Goal: Connect with others: Connect with others

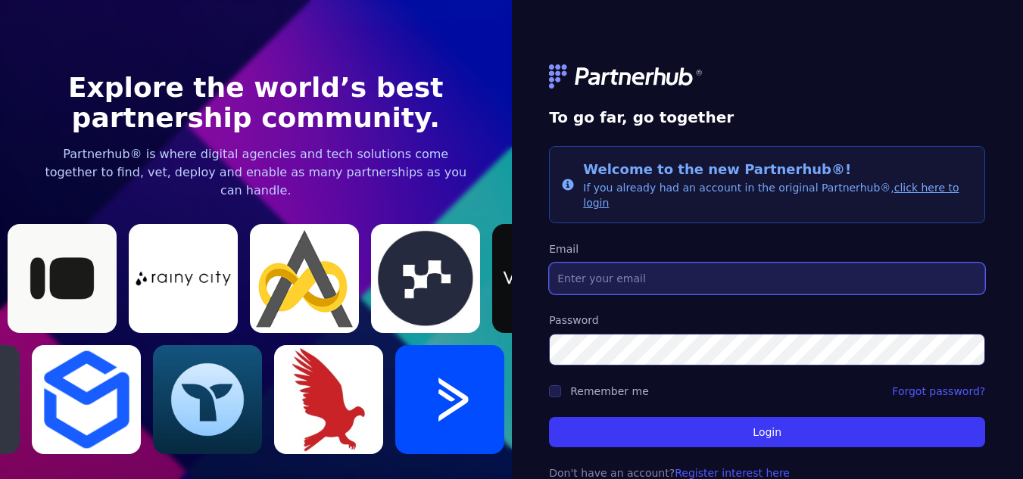
click at [635, 263] on input "Email" at bounding box center [767, 279] width 436 height 32
type input "[EMAIL_ADDRESS]"
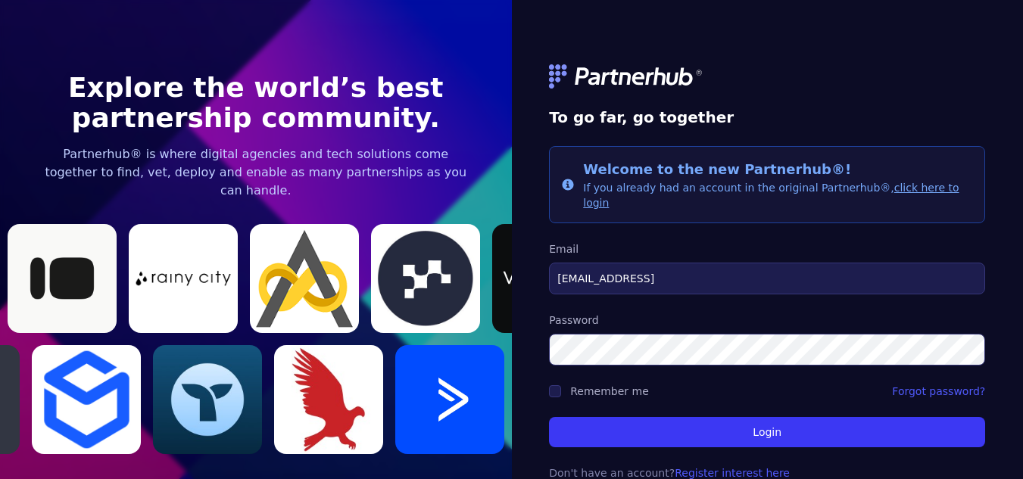
click at [549, 417] on button "Login" at bounding box center [767, 432] width 436 height 30
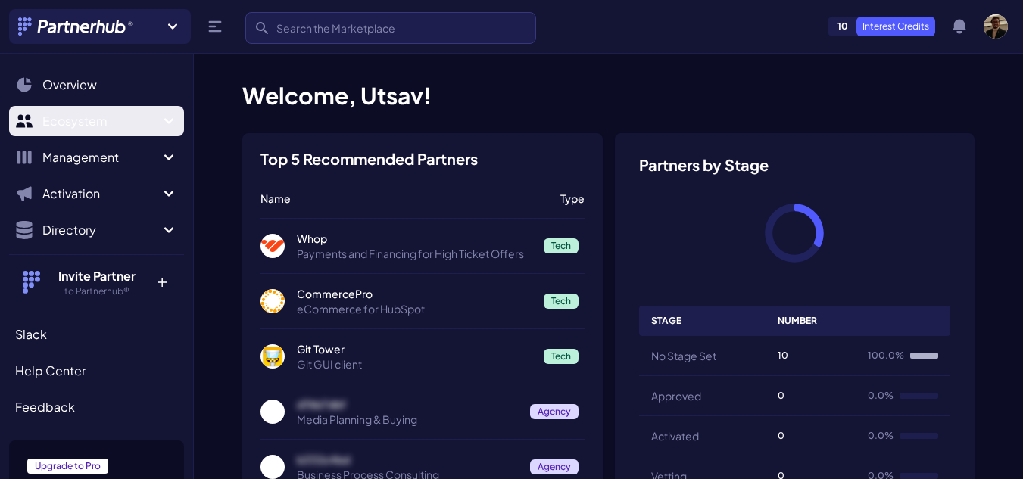
click at [82, 120] on span "Ecosystem" at bounding box center [100, 121] width 117 height 18
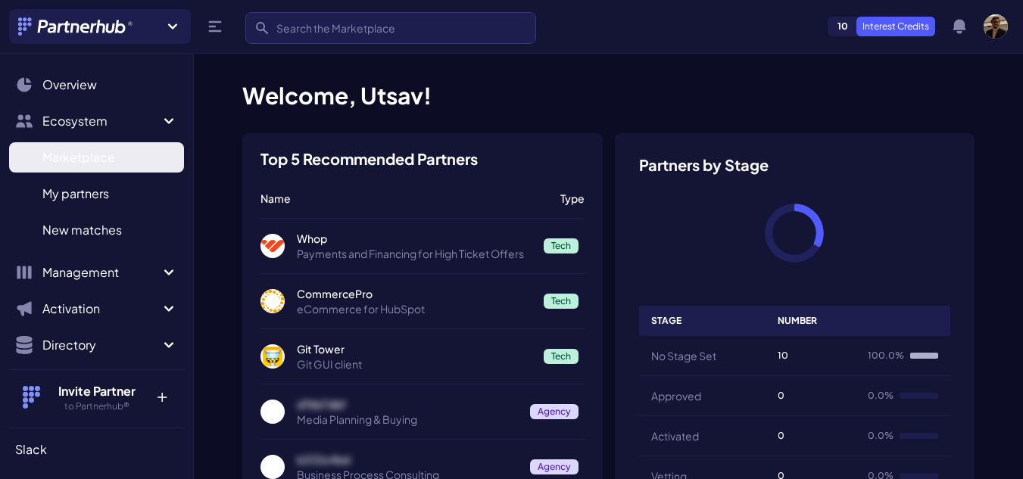
click at [109, 159] on span "Marketplace" at bounding box center [78, 157] width 73 height 18
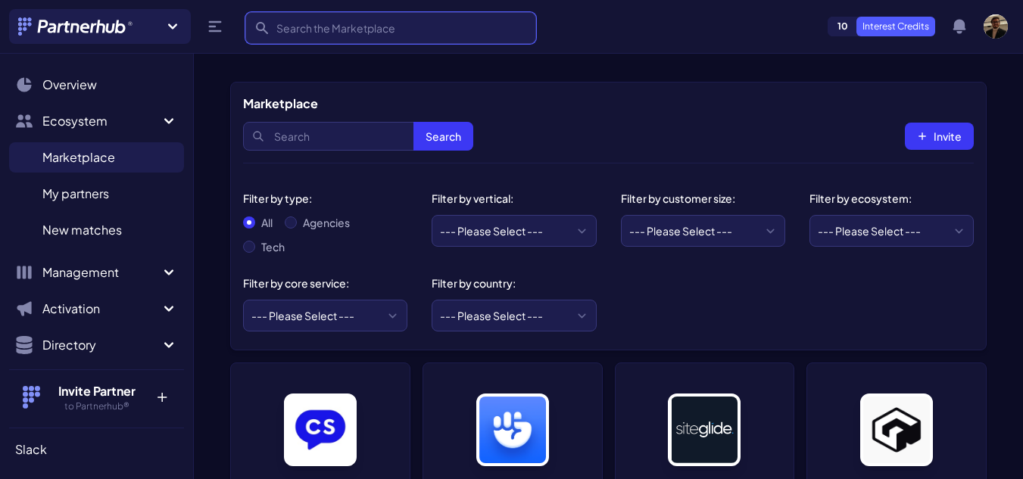
click at [406, 24] on input "Search" at bounding box center [390, 28] width 291 height 32
type input "[GEOGRAPHIC_DATA]"
click button "submit" at bounding box center [0, 0] width 0 height 0
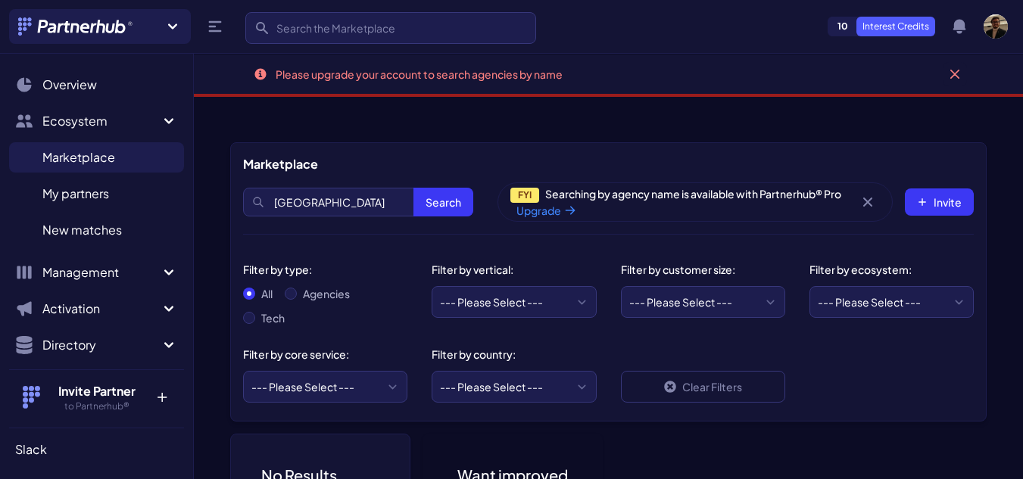
click at [347, 187] on div "Search rainy city Search FYI Searching by agency name is available with Partner…" at bounding box center [608, 202] width 730 height 58
click at [348, 187] on div "Search rainy city Search FYI Searching by agency name is available with Partner…" at bounding box center [608, 202] width 730 height 58
click at [354, 194] on input "rainy city" at bounding box center [358, 202] width 230 height 29
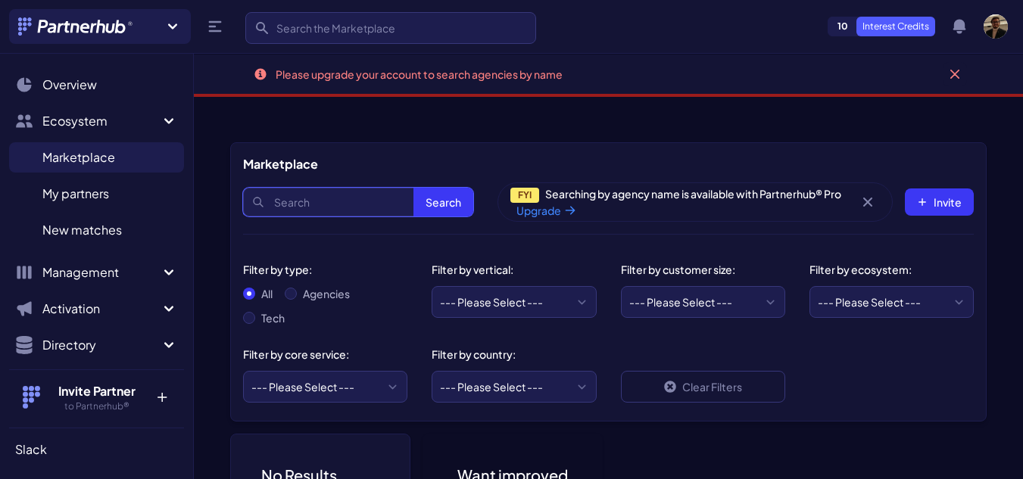
click at [413, 188] on button "Search" at bounding box center [443, 202] width 60 height 29
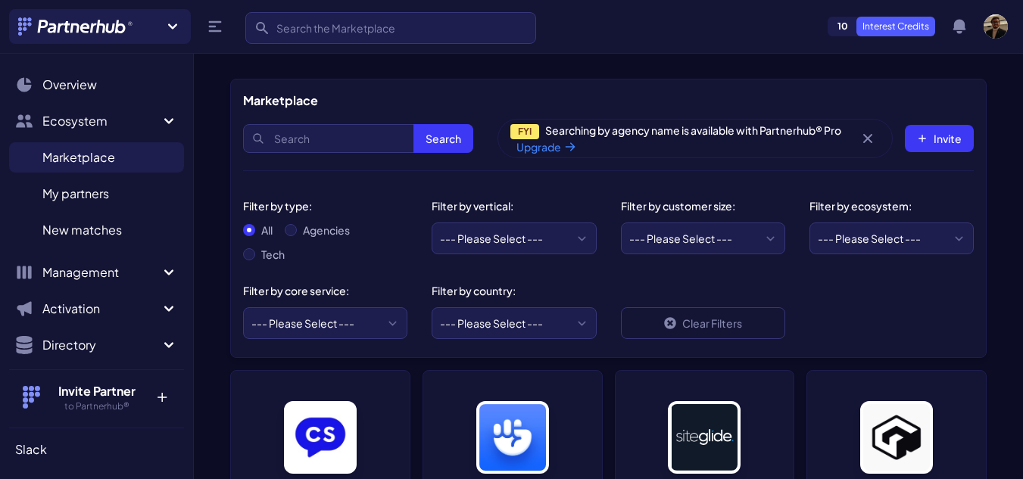
scroll to position [151, 0]
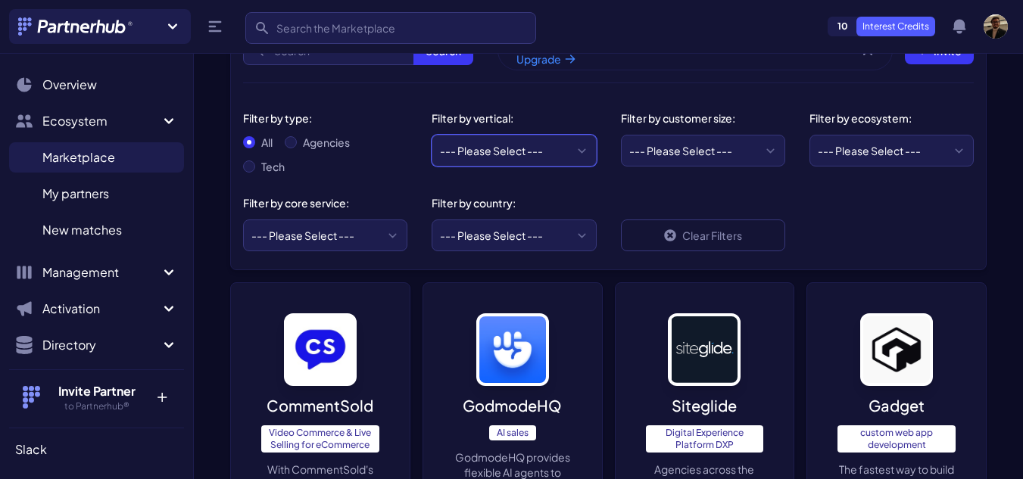
click at [554, 152] on select "--- Please Select --- eCommerce and consumer brands B2B and IT Local retailers …" at bounding box center [513, 151] width 164 height 32
click at [584, 83] on div "Filter by type: All Agencies Tech Filter by vertical: --- Please Select --- eCo…" at bounding box center [608, 176] width 755 height 186
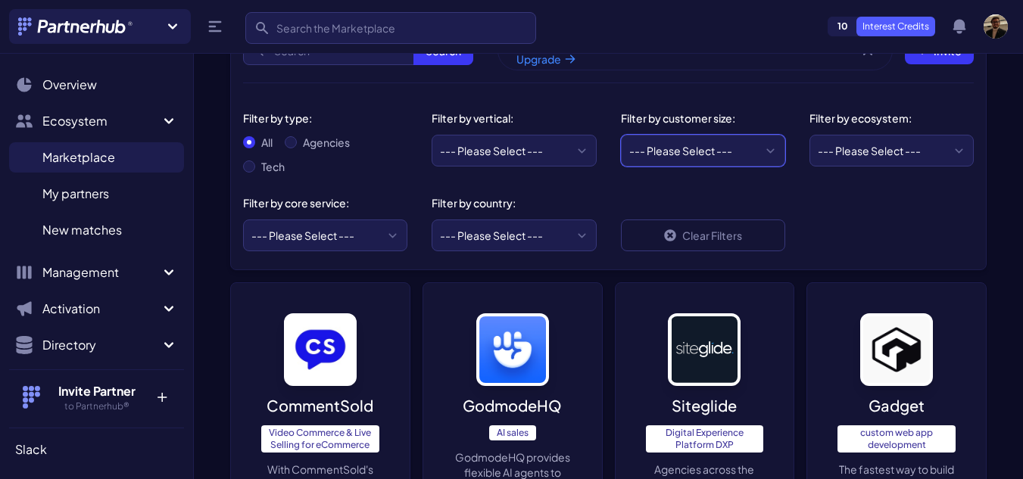
click at [774, 165] on select "--- Please Select --- Startups/SMBs Mid-market Enterprise" at bounding box center [703, 151] width 164 height 32
click at [867, 133] on div "--- Please Select --- AWS ActiveCampaign Adobe Airtable Amazon Amplitude Asana …" at bounding box center [891, 146] width 164 height 41
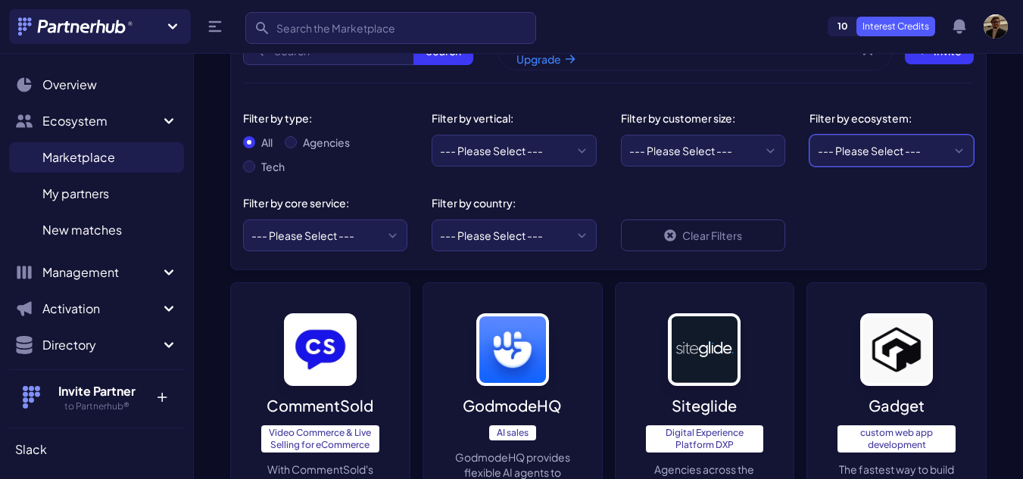
click at [867, 155] on select "--- Please Select --- AWS ActiveCampaign Adobe Airtable Amazon Amplitude Asana …" at bounding box center [891, 151] width 164 height 32
select select "Shopify"
click at [809, 135] on select "--- Please Select --- AWS ActiveCampaign Adobe Airtable Amazon Amplitude Asana …" at bounding box center [891, 151] width 164 height 32
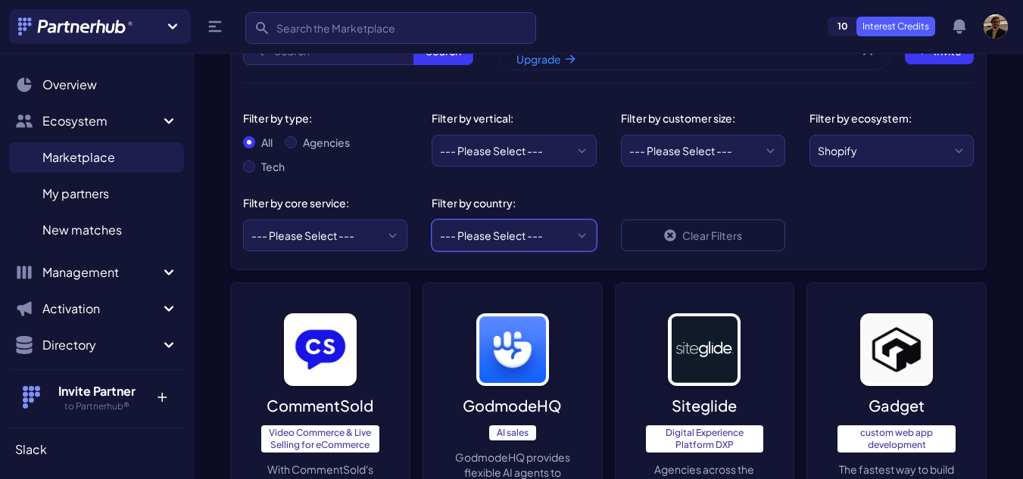
click at [486, 230] on select "--- Please Select --- United States United Kingdom Canada Australia Afghanistan…" at bounding box center [513, 236] width 164 height 32
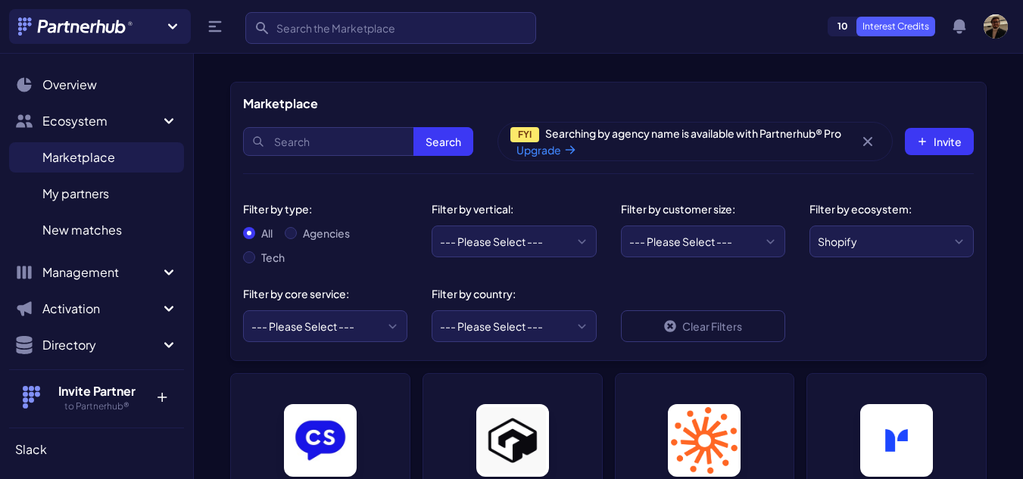
click at [505, 297] on div "Filter by country:" at bounding box center [507, 293] width 152 height 15
click at [507, 321] on select "--- Please Select --- United States United Kingdom Canada Australia Afghanistan…" at bounding box center [513, 326] width 164 height 32
select select "GB"
click at [431, 310] on select "--- Please Select --- United States United Kingdom Canada Australia Afghanistan…" at bounding box center [513, 326] width 164 height 32
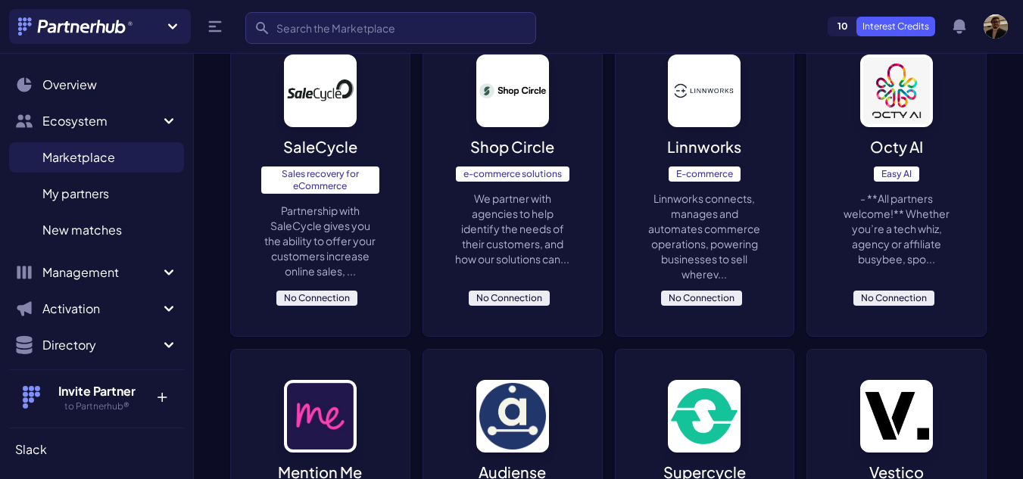
scroll to position [378, 0]
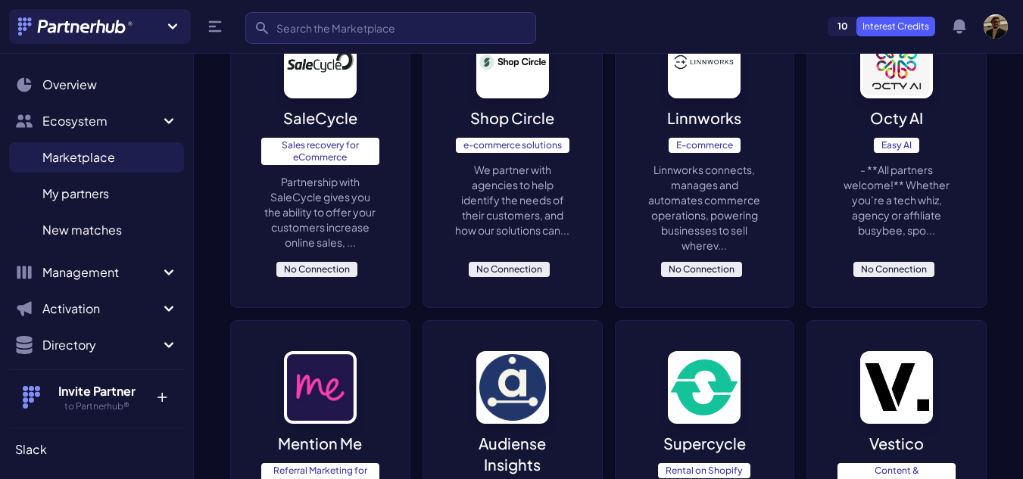
click at [514, 90] on img at bounding box center [512, 62] width 73 height 73
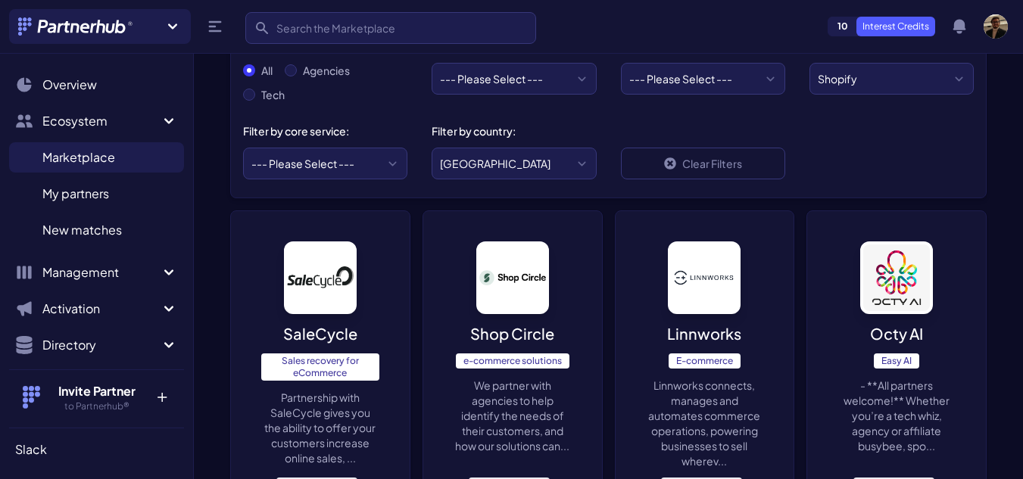
scroll to position [0, 0]
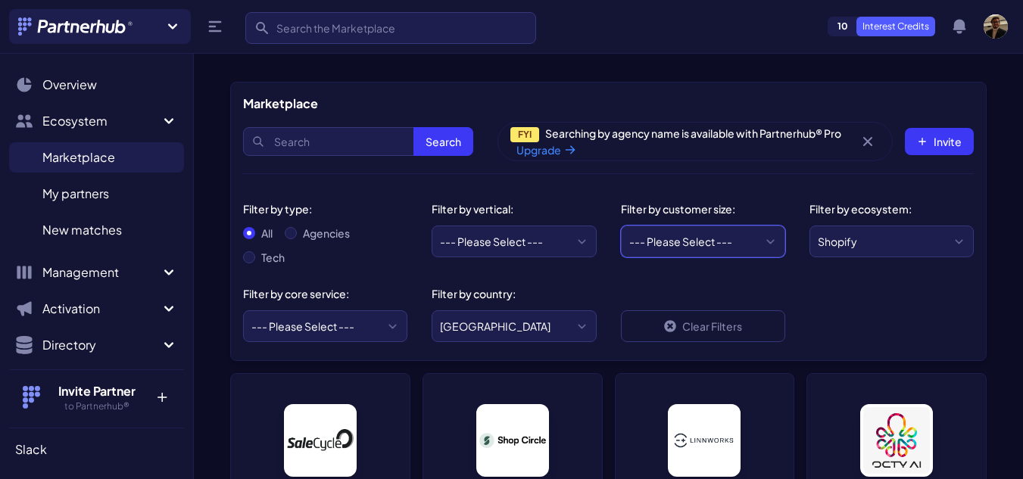
click at [737, 253] on select "--- Please Select --- Startups/SMBs Mid-market Enterprise" at bounding box center [703, 242] width 164 height 32
click at [634, 252] on select "--- Please Select --- Startups/SMBs Mid-market Enterprise" at bounding box center [703, 242] width 164 height 32
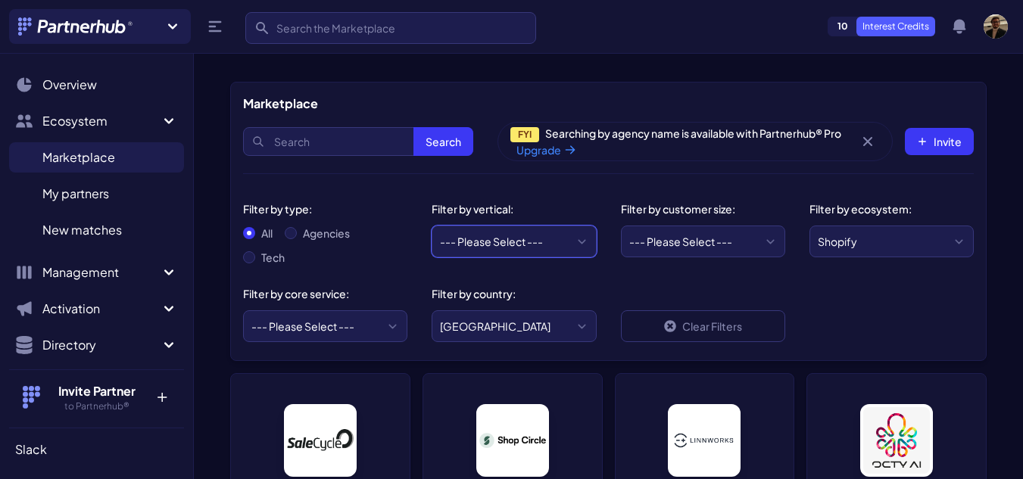
click at [562, 238] on select "--- Please Select --- eCommerce and consumer brands B2B and IT Local retailers …" at bounding box center [513, 242] width 164 height 32
click at [270, 312] on select "--- Please Select --- ABM API Integration Support Business Process Consulting C…" at bounding box center [325, 326] width 164 height 32
select select "Website Design and Development"
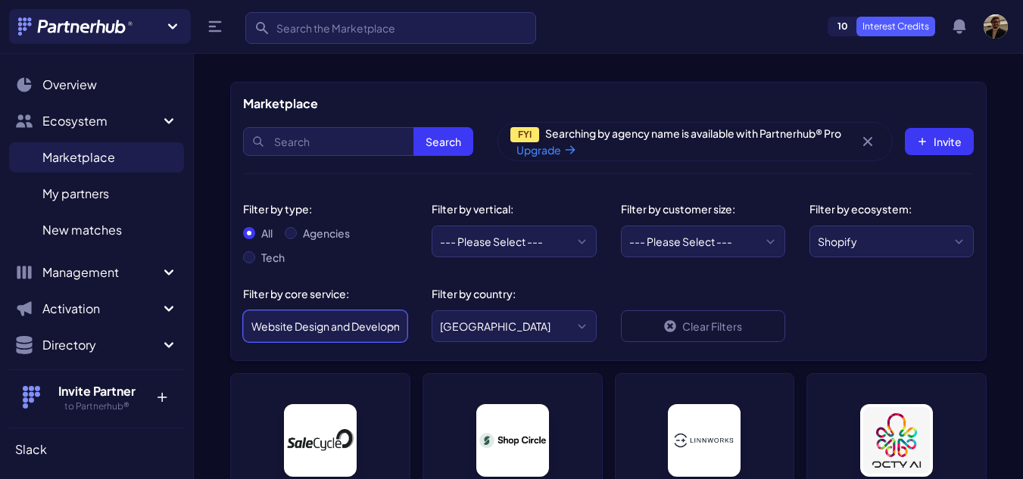
click at [243, 310] on select "--- Please Select --- ABM API Integration Support Business Process Consulting C…" at bounding box center [325, 326] width 164 height 32
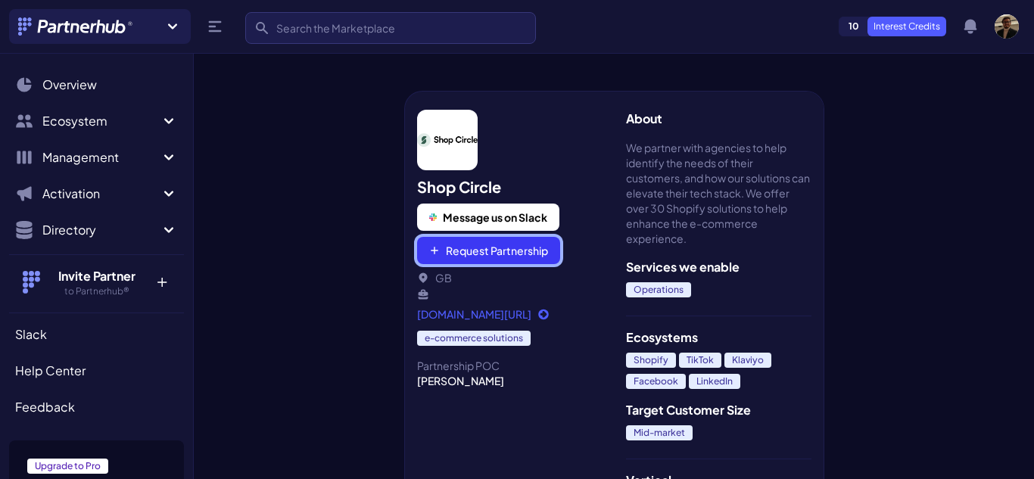
click at [516, 255] on button "Request Partnership" at bounding box center [488, 250] width 143 height 27
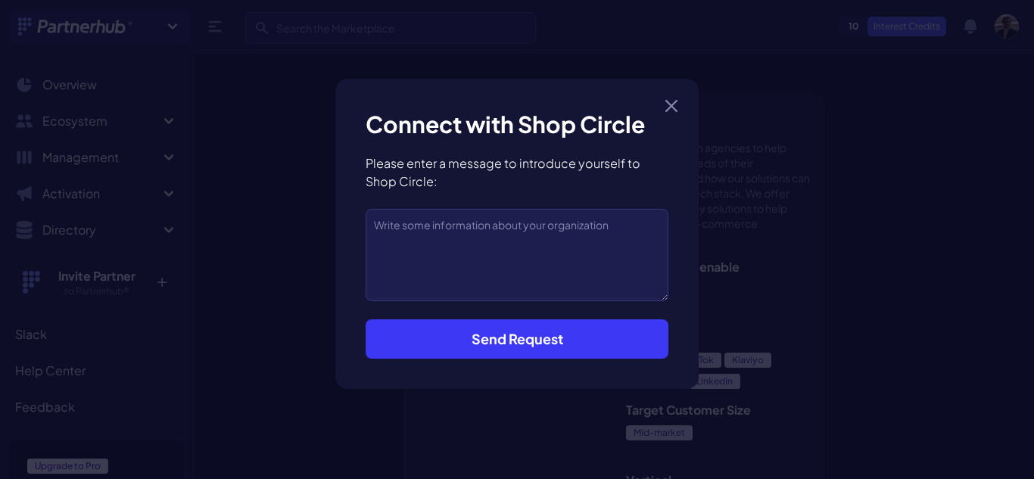
drag, startPoint x: 529, startPoint y: 338, endPoint x: 528, endPoint y: 265, distance: 73.4
click at [528, 266] on form "Connect with Shop Circle Please enter a message to introduce yourself to Shop C…" at bounding box center [517, 234] width 303 height 250
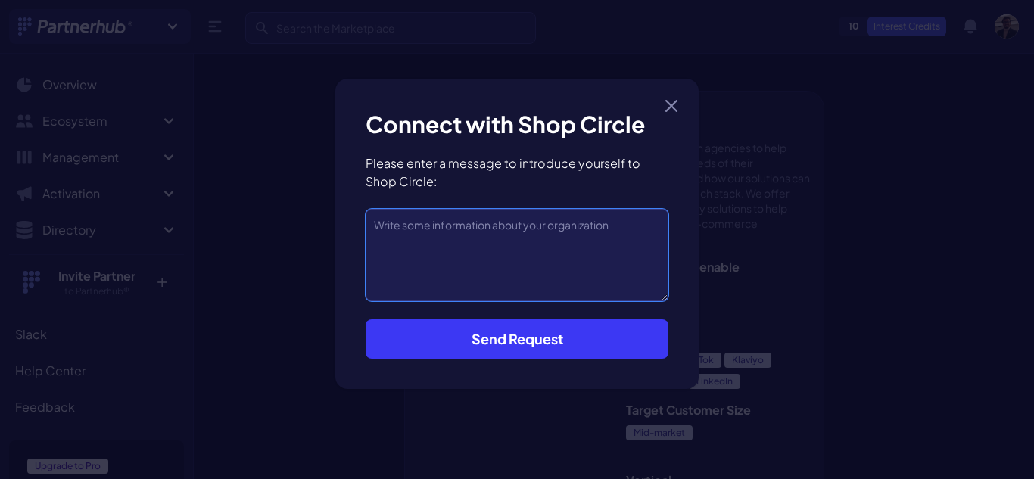
click at [528, 265] on textarea at bounding box center [517, 255] width 303 height 92
type textarea "Connected through Mr. Amit Panchal."
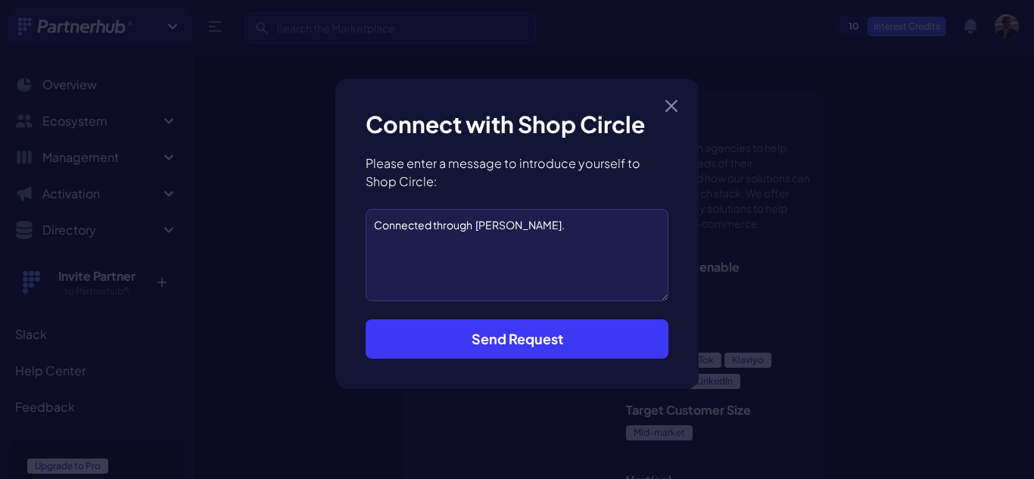
click at [539, 333] on button "Send Request" at bounding box center [517, 338] width 303 height 39
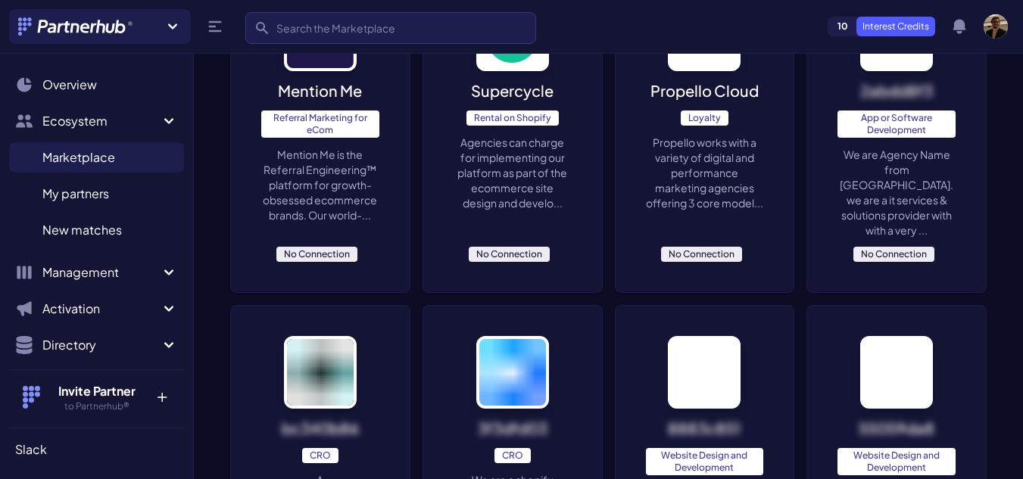
scroll to position [330, 0]
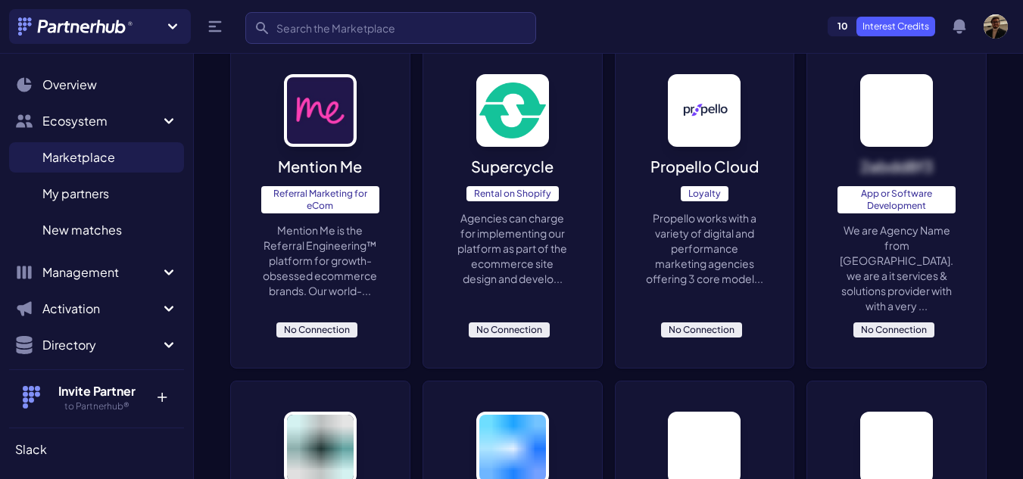
click at [914, 230] on p "We are Agency Name from usa. we are a it services & solutions provider with wit…" at bounding box center [896, 268] width 118 height 91
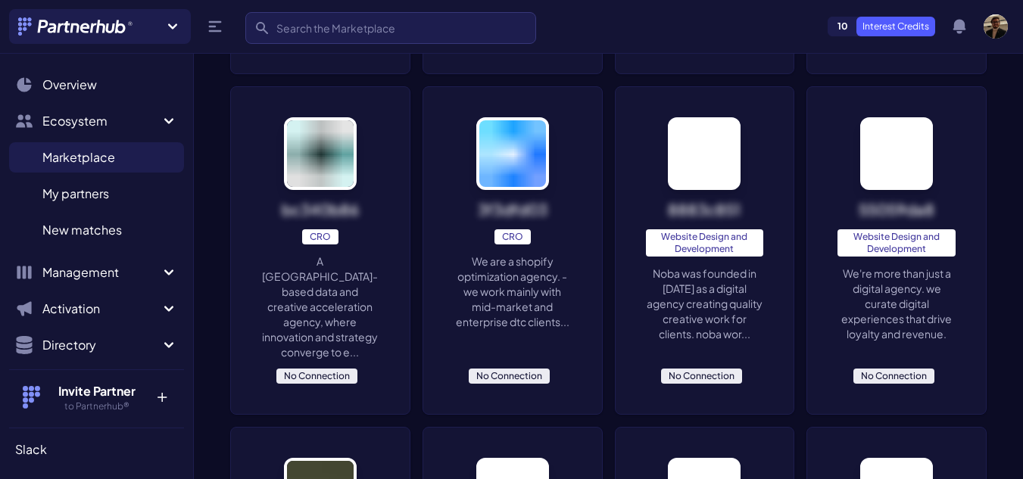
scroll to position [633, 0]
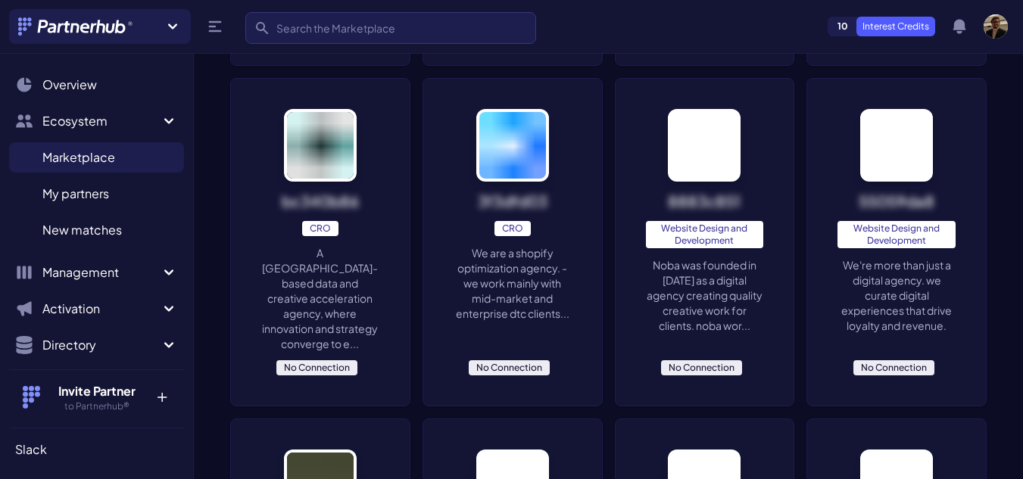
click at [317, 173] on div "bc340b86 CRO A london-based data and creative acceleration agency, where innova…" at bounding box center [320, 242] width 179 height 327
click at [768, 288] on div "8883c851 Website Design and Development Noba was founded in 2002 as a digital a…" at bounding box center [704, 242] width 179 height 327
click at [927, 286] on p "We're more than just a digital agency. we curate digital experiences that drive…" at bounding box center [896, 295] width 118 height 76
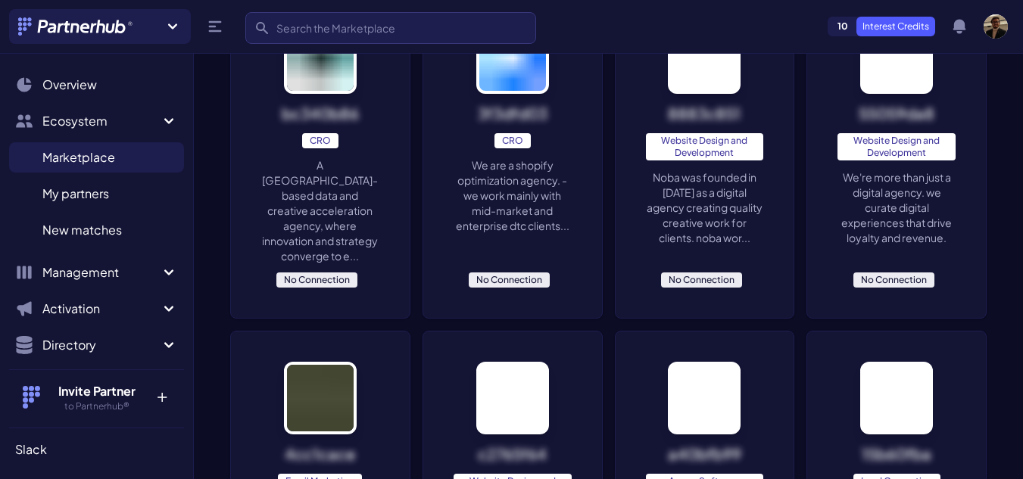
scroll to position [936, 0]
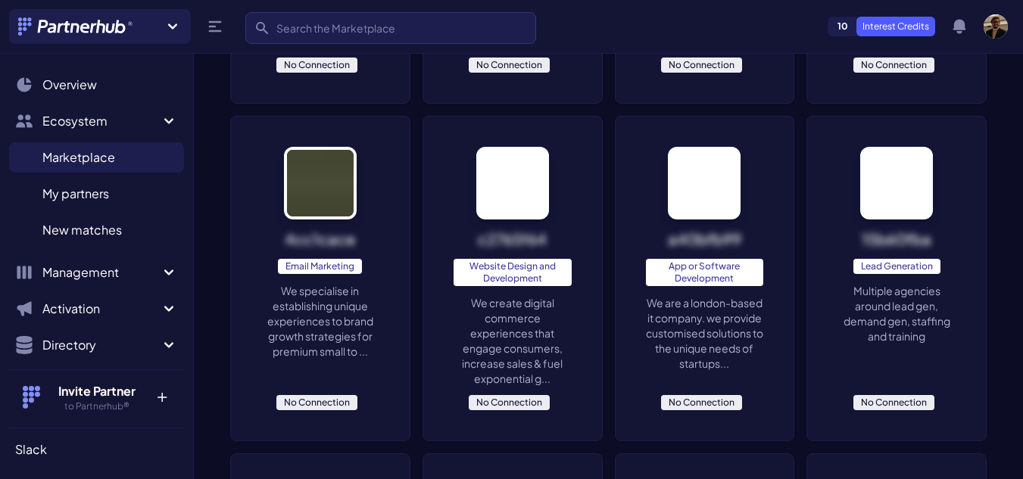
click at [513, 300] on p "We create digital commerce experiences that engage consumers, increase sales & …" at bounding box center [512, 340] width 118 height 91
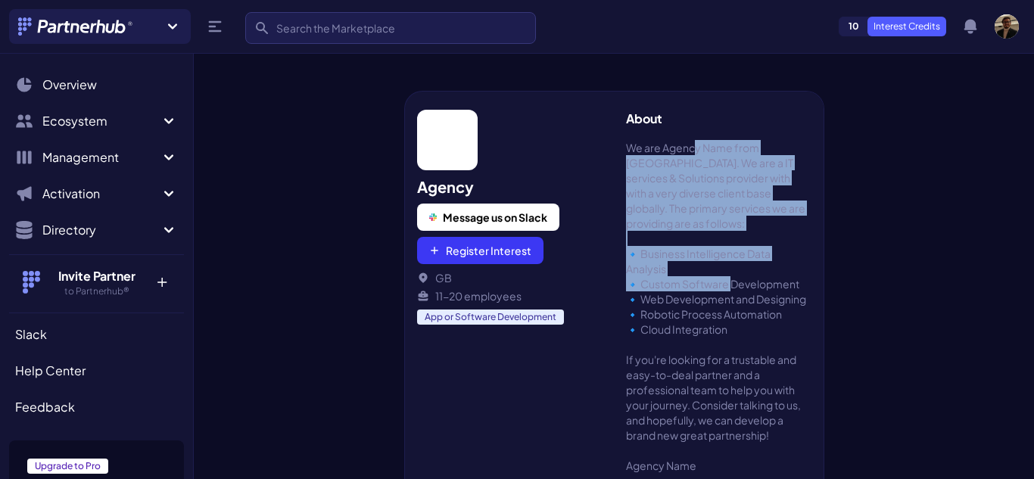
drag, startPoint x: 694, startPoint y: 146, endPoint x: 733, endPoint y: 285, distance: 144.0
click at [733, 285] on span "We are Agency Name from [GEOGRAPHIC_DATA]. We are a IT services & Solutions pro…" at bounding box center [718, 306] width 185 height 333
click at [733, 285] on span "We are Agency Name from USA. We are a IT services & Solutions provider with wit…" at bounding box center [718, 306] width 185 height 333
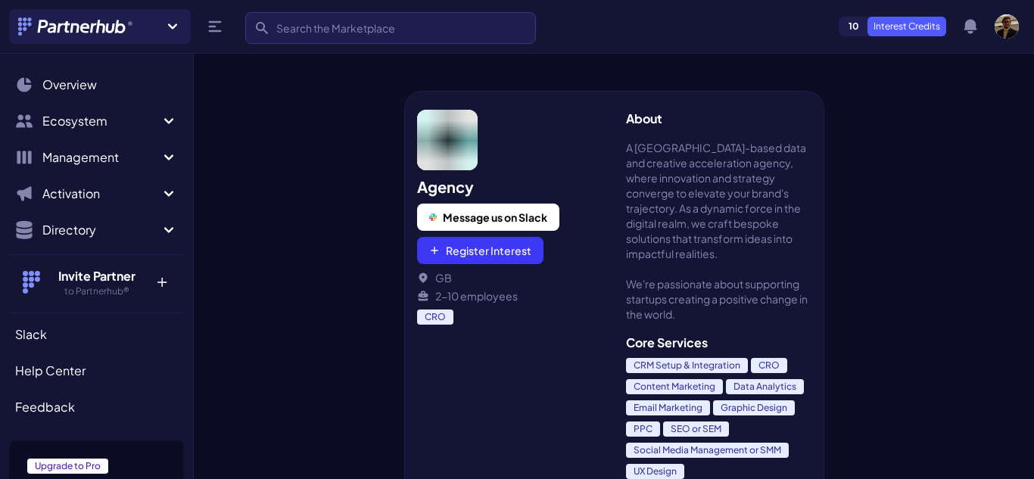
click at [717, 170] on span "A London-based data and creative acceleration agency, where innovation and stra…" at bounding box center [718, 231] width 185 height 182
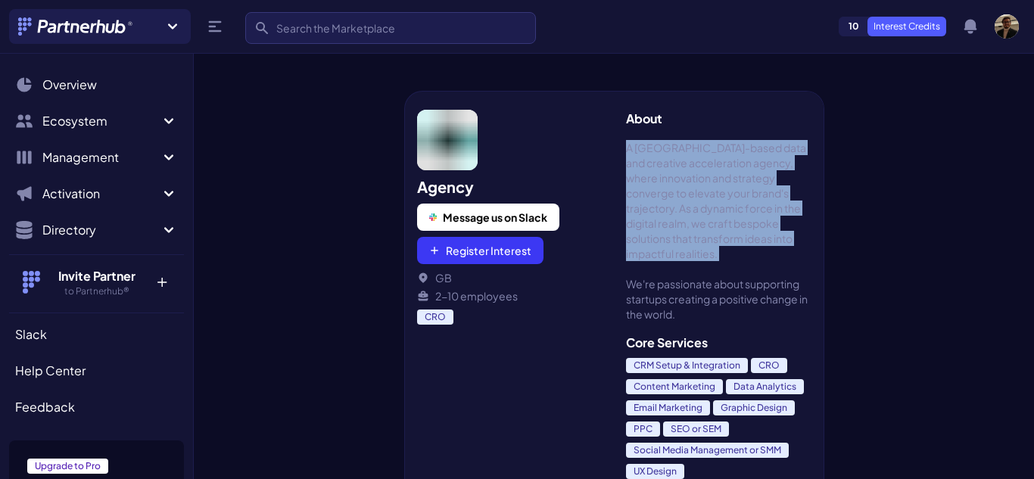
click at [717, 170] on span "A London-based data and creative acceleration agency, where innovation and stra…" at bounding box center [718, 231] width 185 height 182
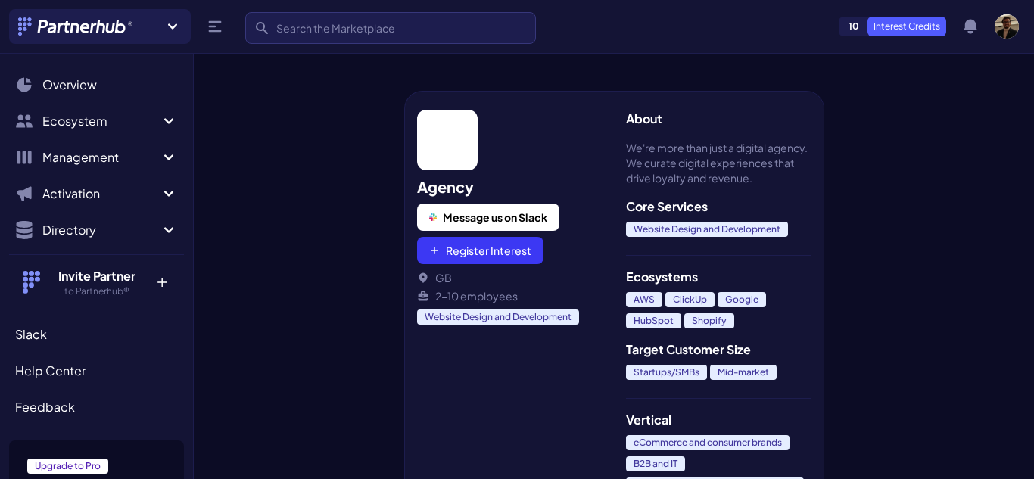
click at [699, 145] on span "We're more than just a digital agency. We curate digital experiences that drive…" at bounding box center [718, 162] width 185 height 45
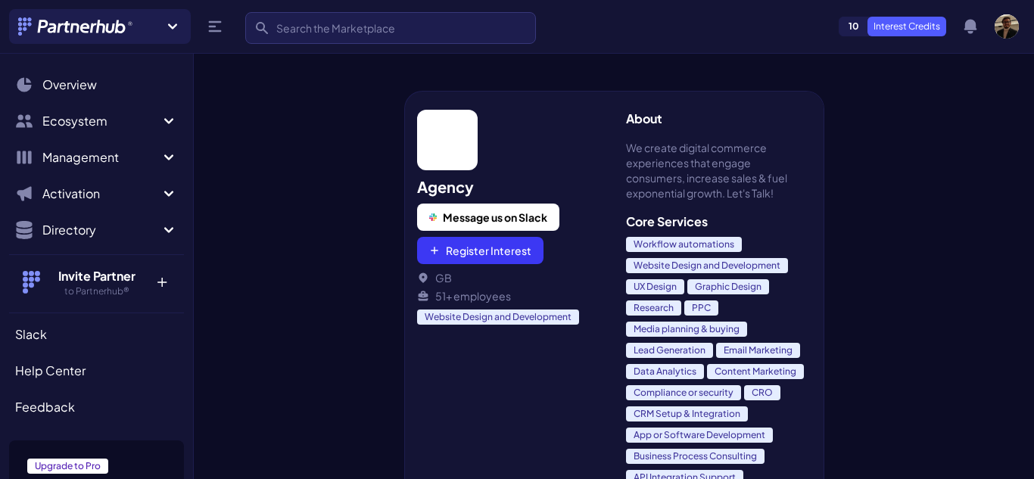
click at [723, 162] on span "We create digital commerce experiences that engage consumers, increase sales & …" at bounding box center [718, 170] width 185 height 61
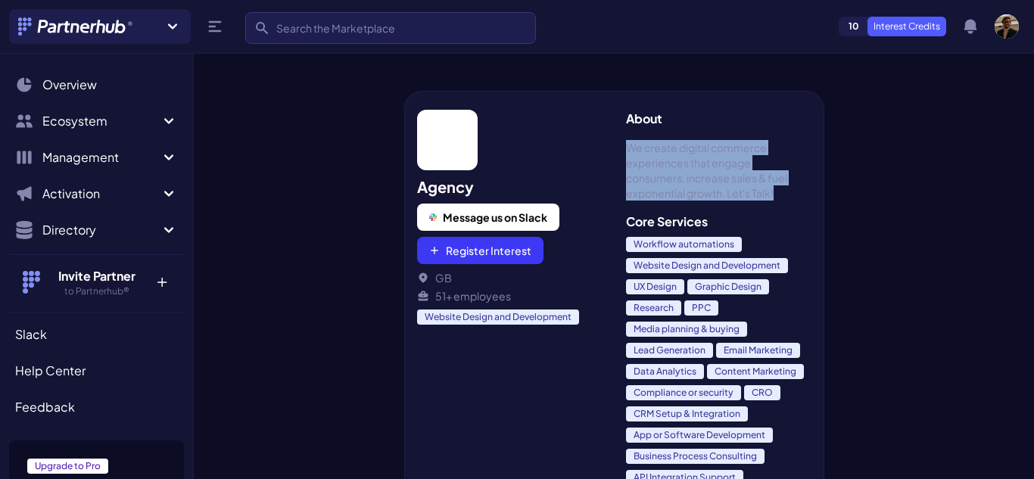
click at [723, 162] on span "We create digital commerce experiences that engage consumers, increase sales & …" at bounding box center [718, 170] width 185 height 61
click at [711, 188] on span "We create digital commerce experiences that engage consumers, increase sales & …" at bounding box center [718, 170] width 185 height 61
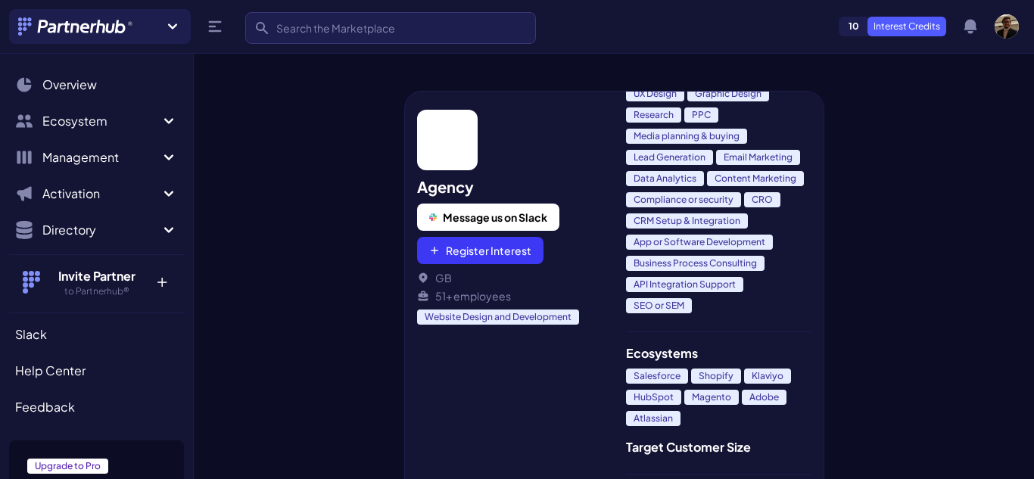
scroll to position [341, 0]
